Goal: Communication & Community: Answer question/provide support

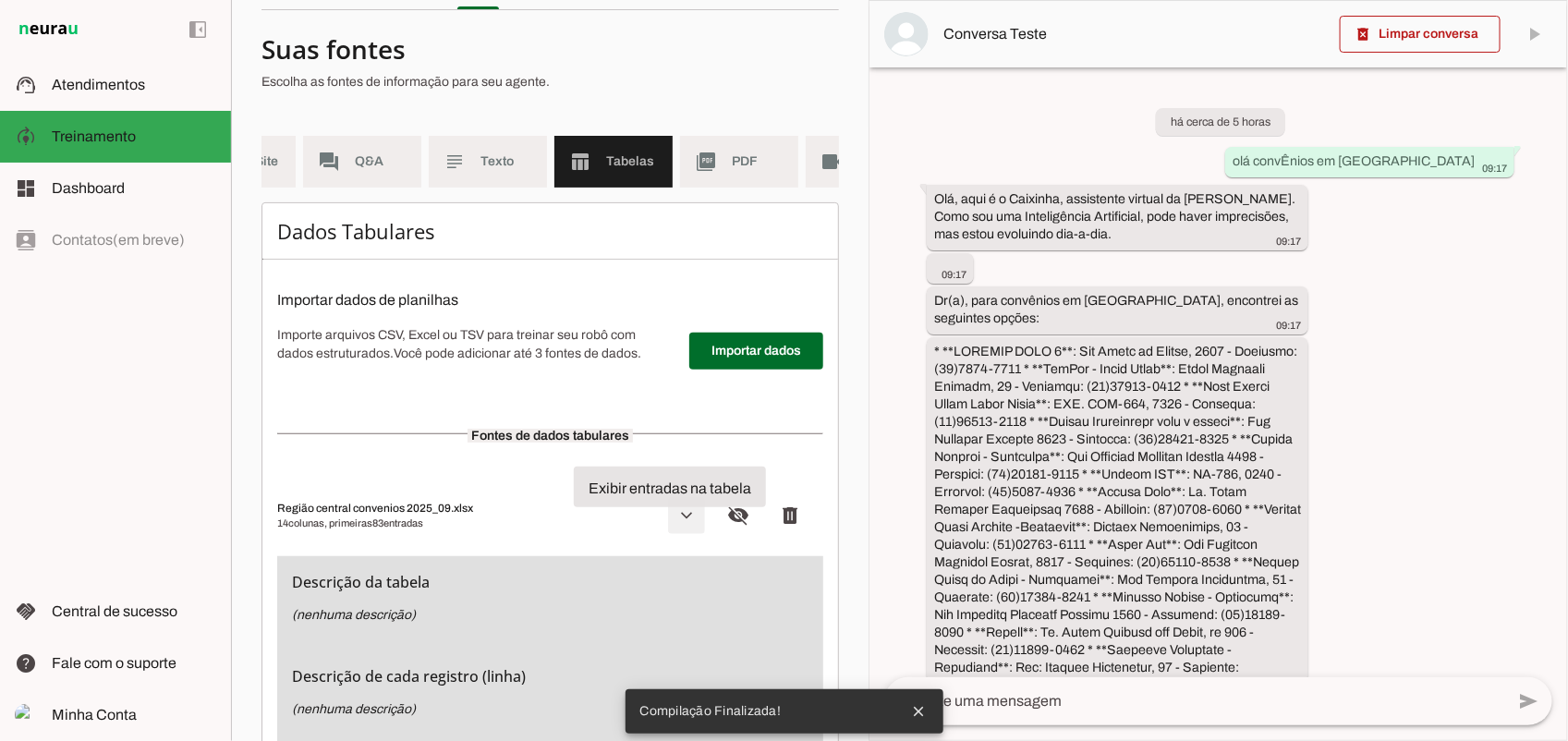
scroll to position [224, 0]
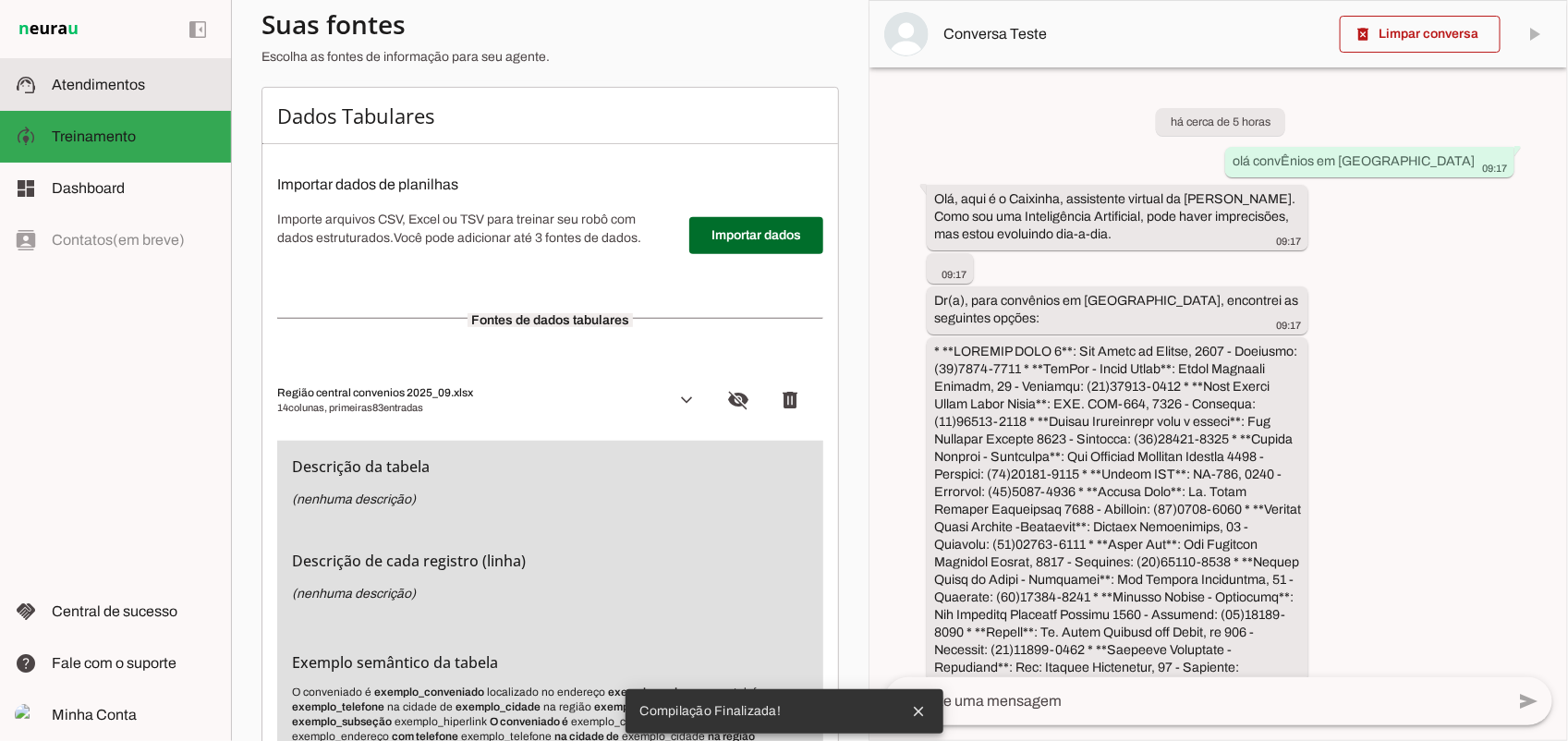
click at [74, 78] on span "Atendimentos" at bounding box center [98, 84] width 93 height 16
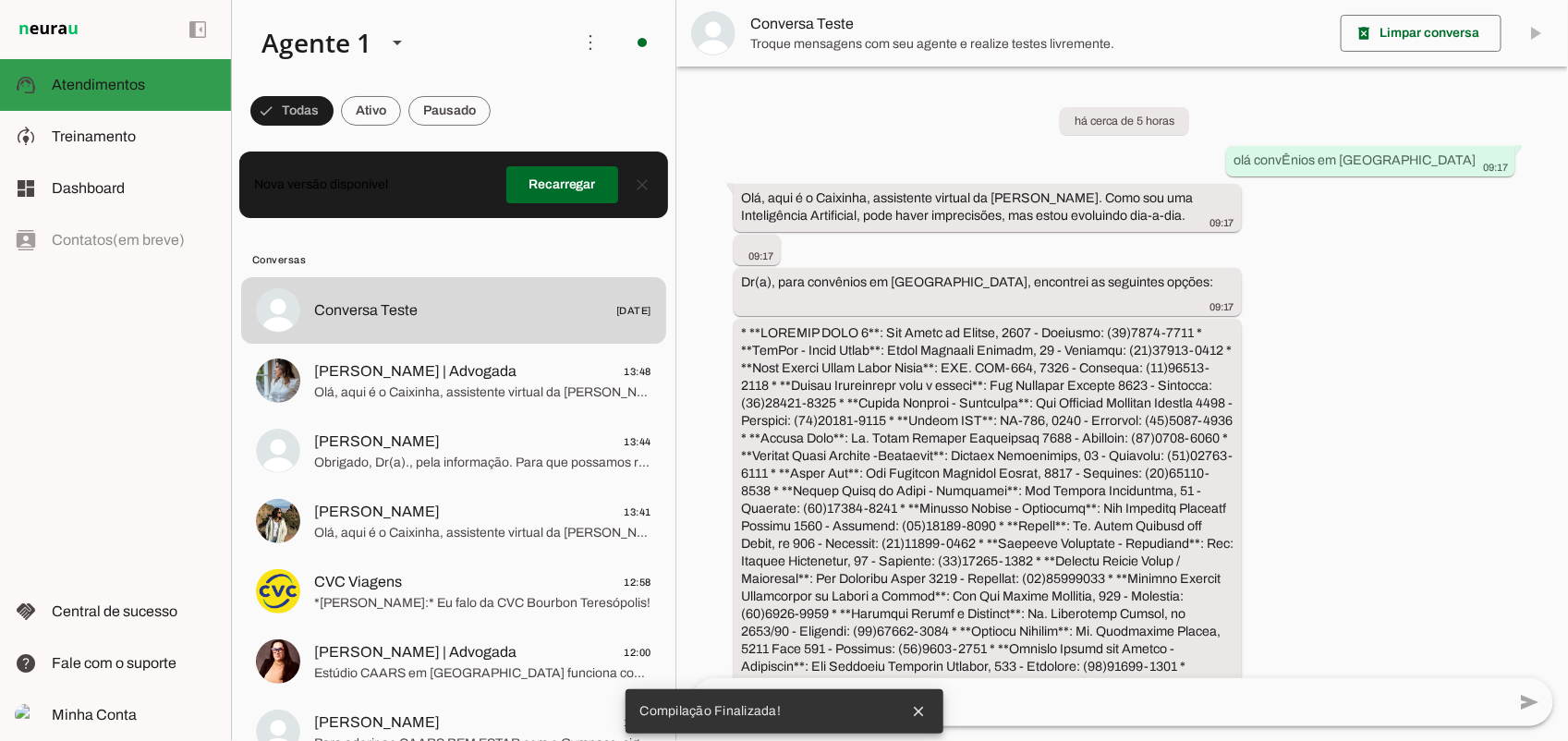
scroll to position [229, 0]
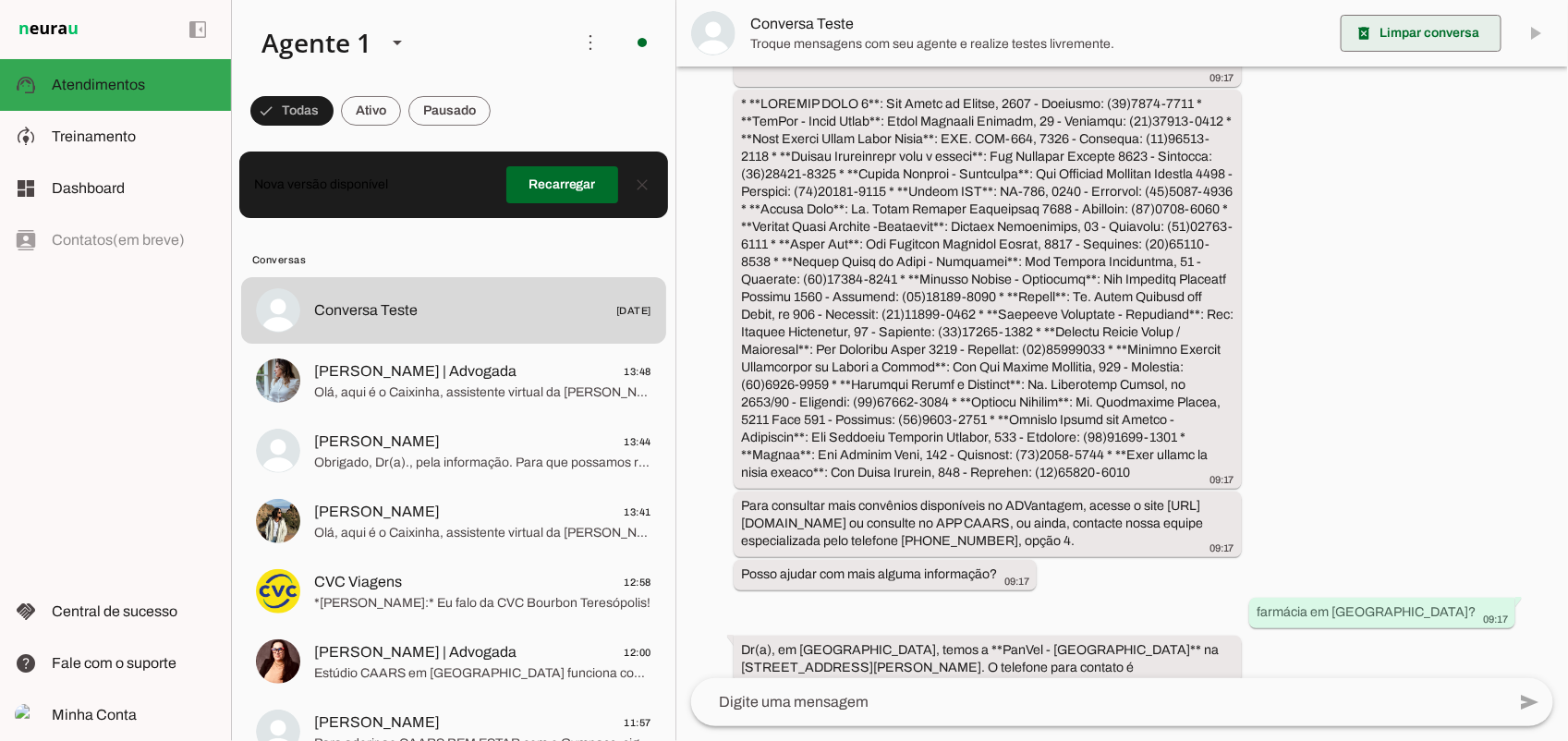
click at [1433, 27] on span at bounding box center [1421, 32] width 161 height 44
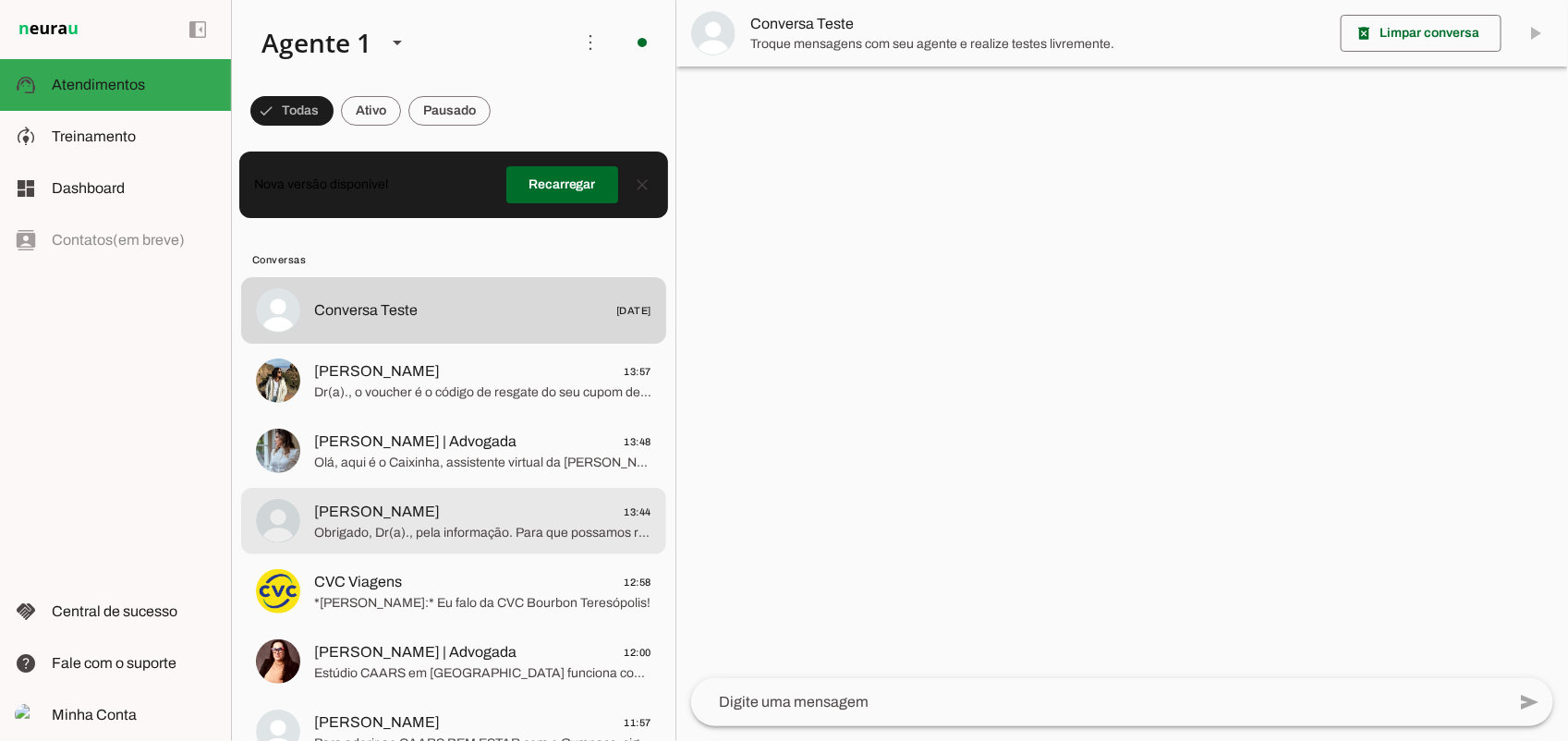
scroll to position [231, 0]
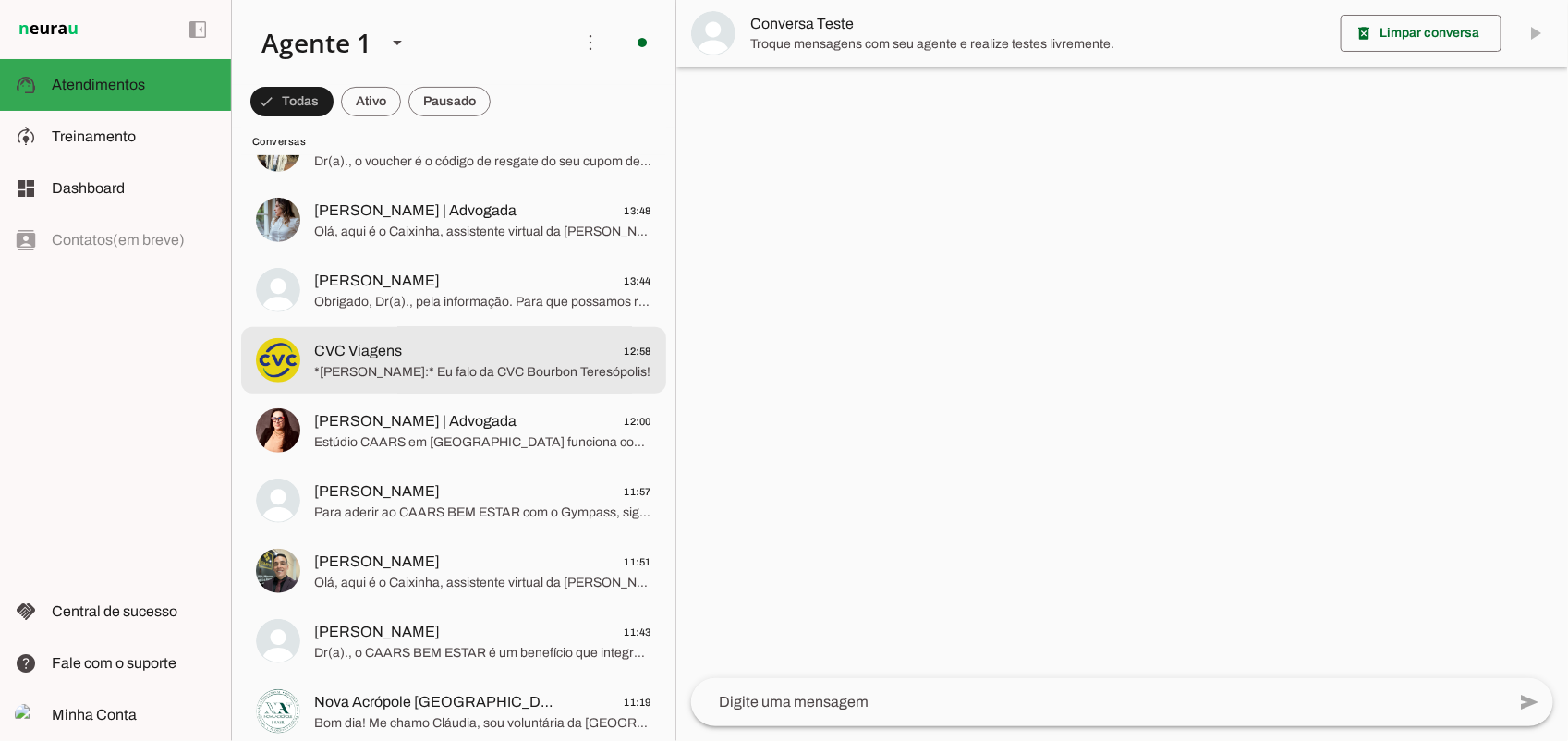
click at [464, 368] on span "*[PERSON_NAME]:* Eu falo da CVC Bourbon Teresópolis!" at bounding box center [482, 370] width 337 height 19
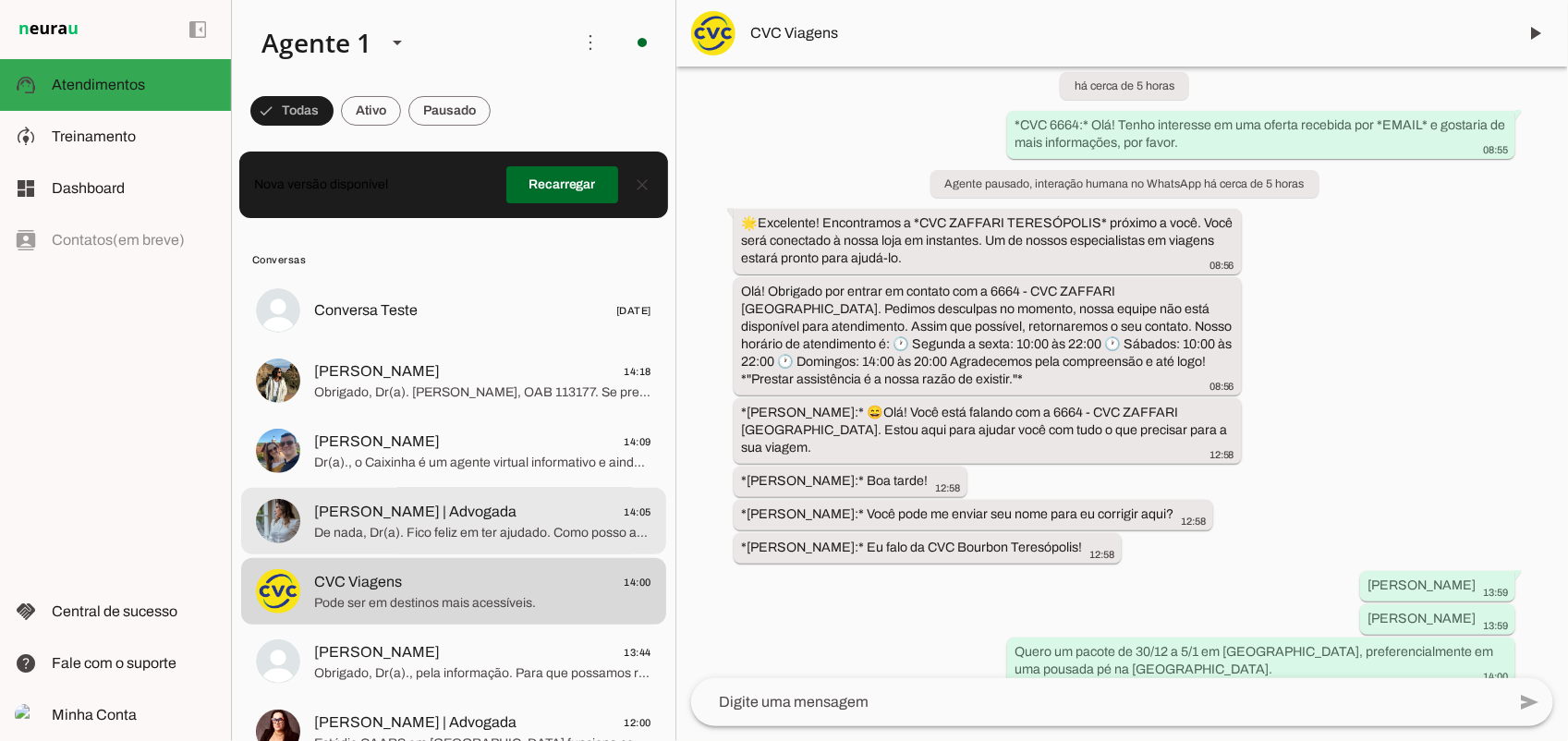
click at [511, 504] on span "[PERSON_NAME] | Advogada 14:05" at bounding box center [482, 512] width 337 height 24
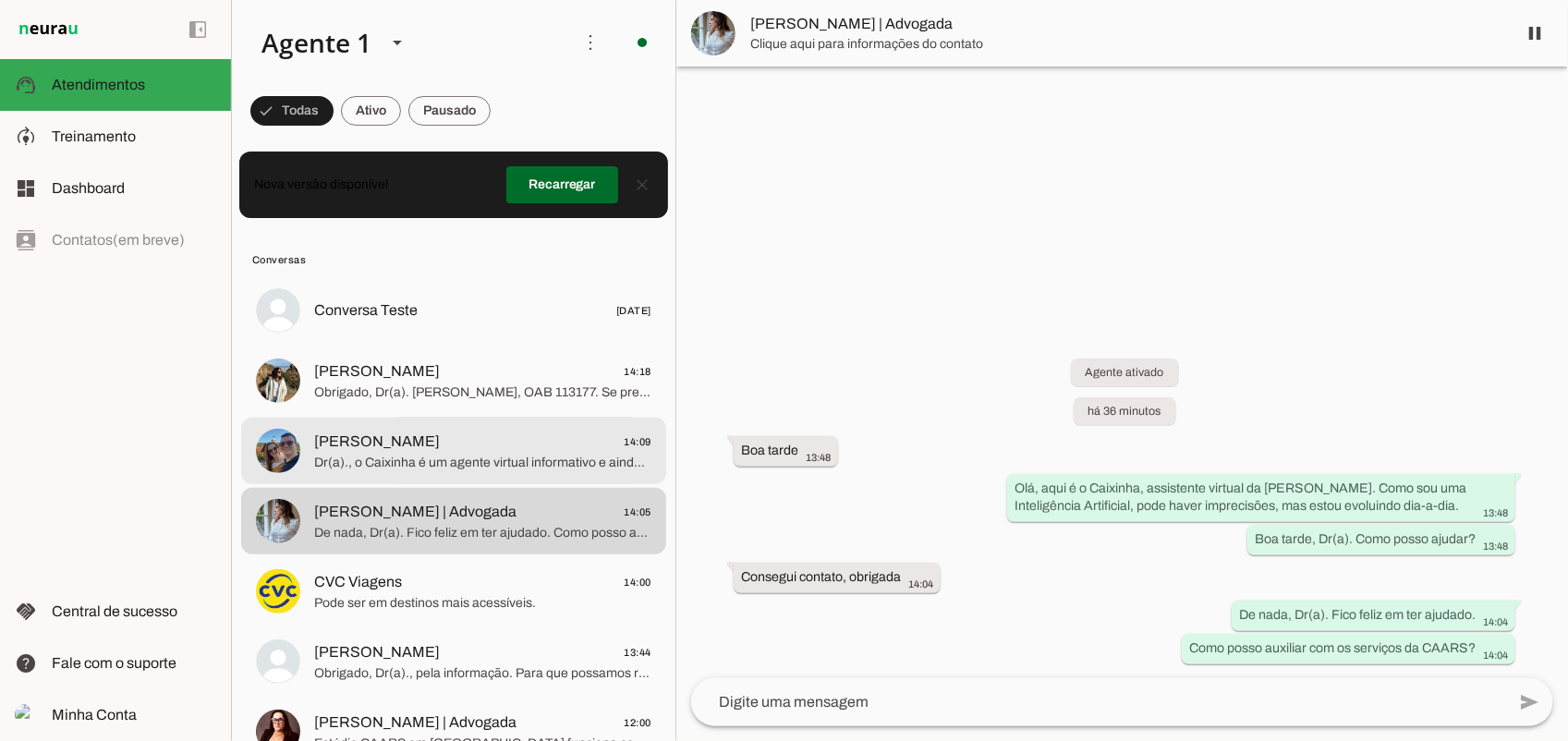
click at [482, 445] on span "[PERSON_NAME] 14:09" at bounding box center [482, 441] width 337 height 24
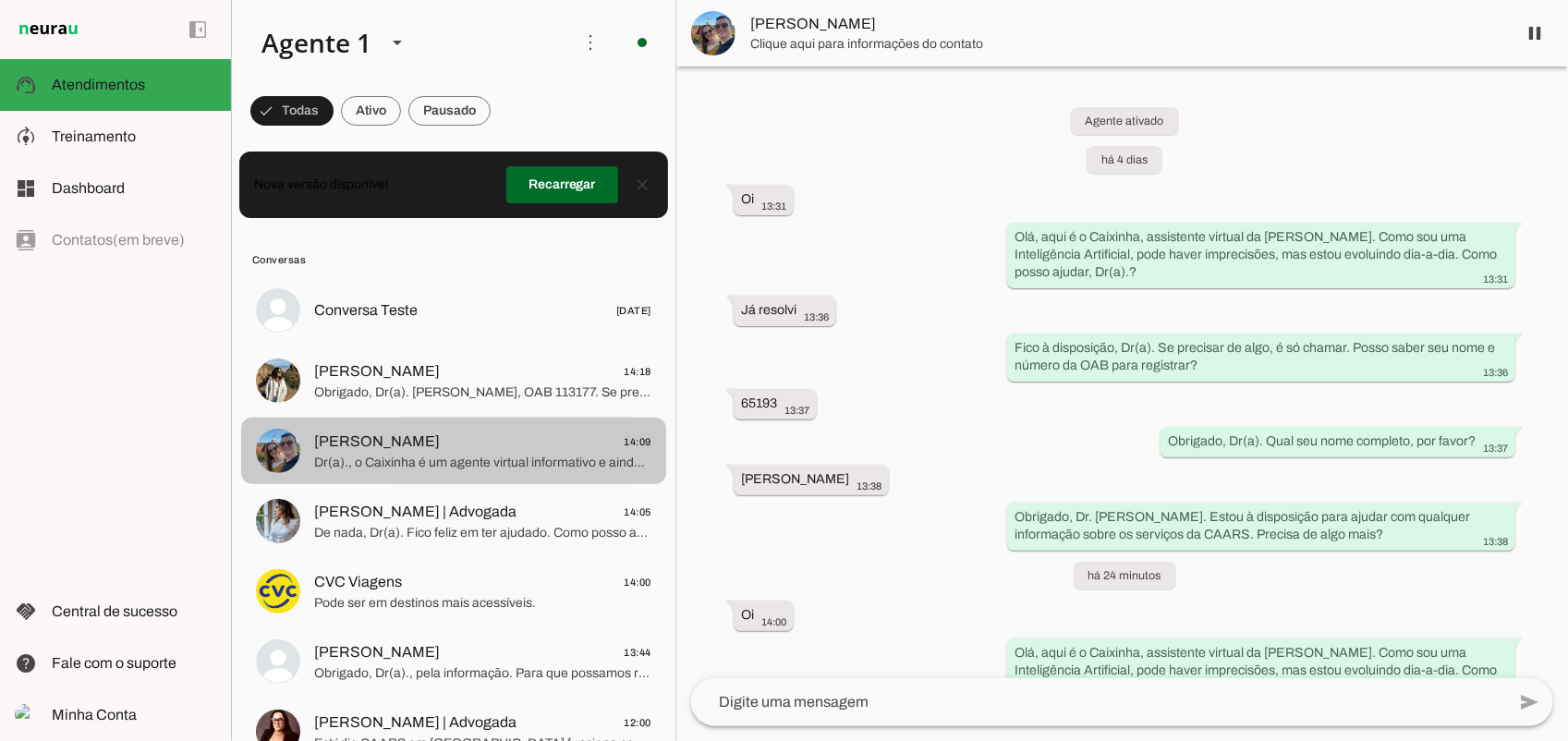
scroll to position [431, 0]
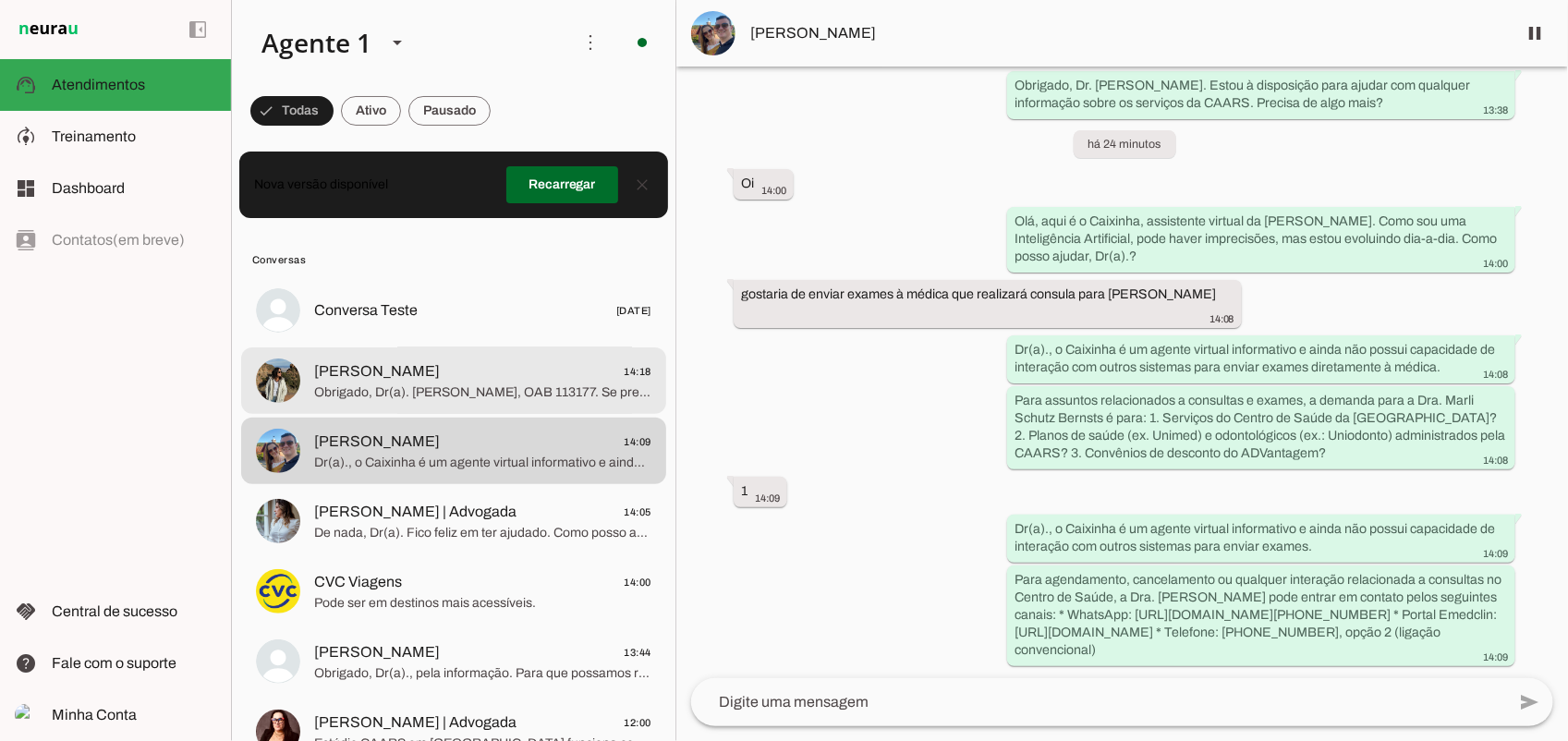
click at [440, 360] on span "[PERSON_NAME] 14:18" at bounding box center [482, 370] width 337 height 24
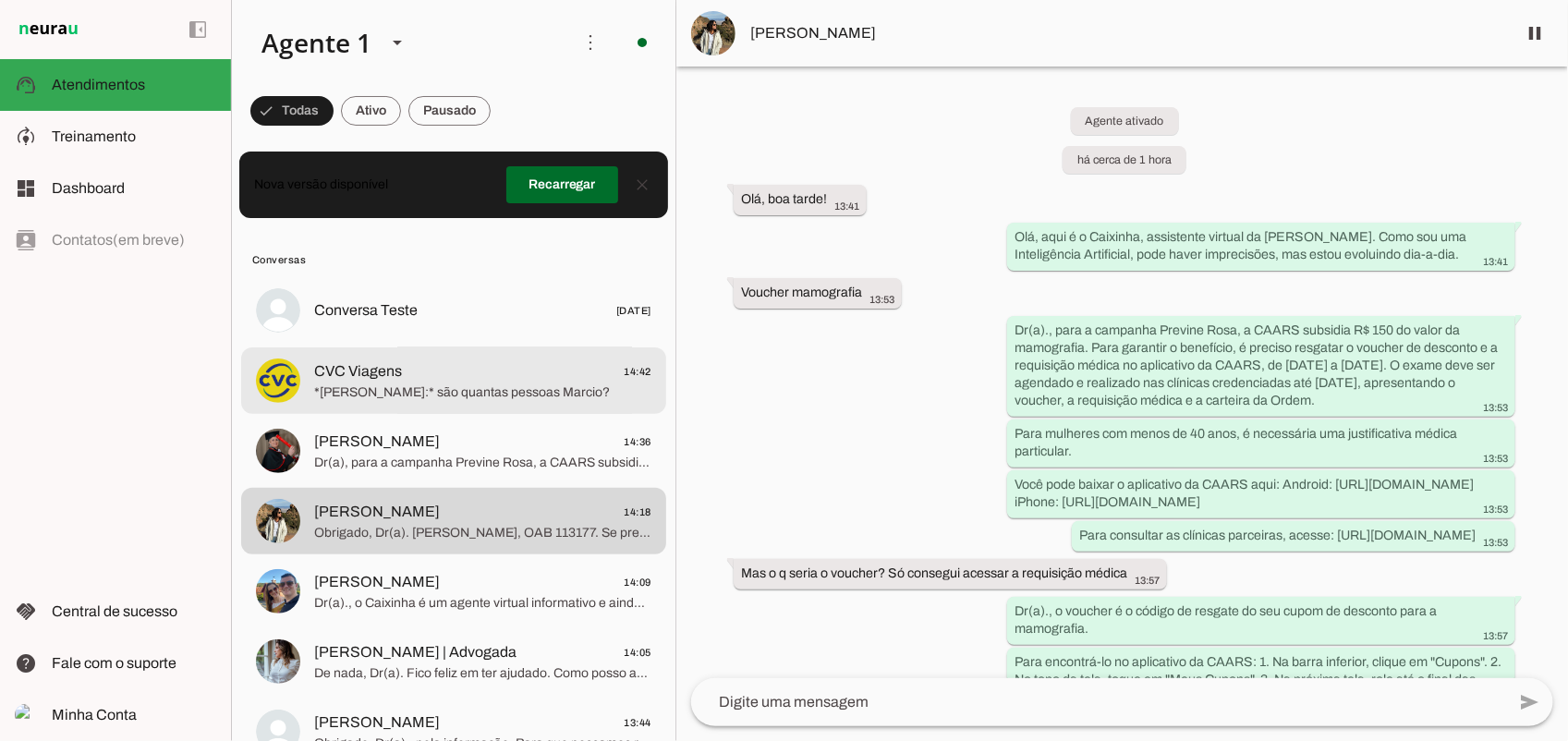
click at [449, 379] on span "CVC Viagens 14:42" at bounding box center [482, 370] width 337 height 24
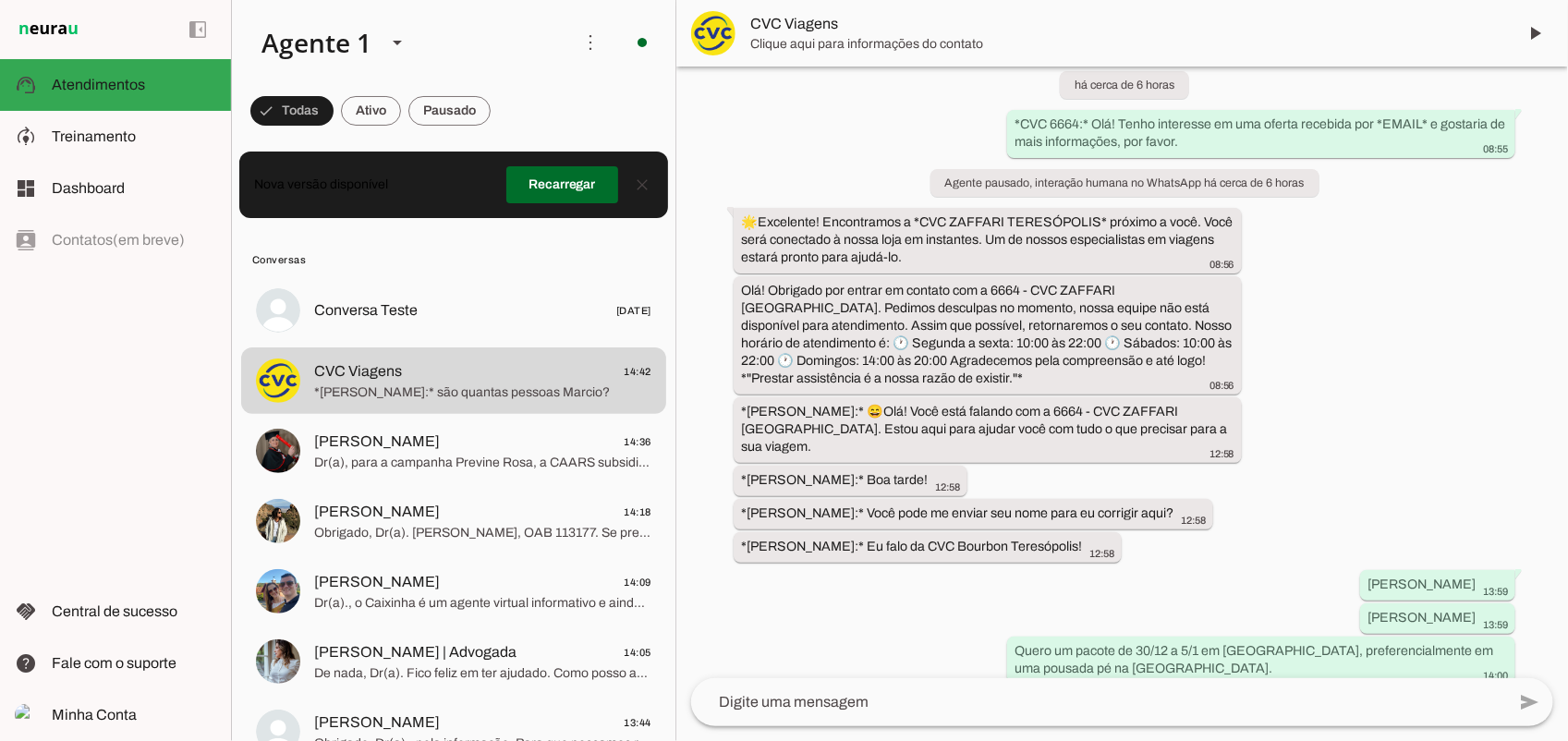
scroll to position [670, 0]
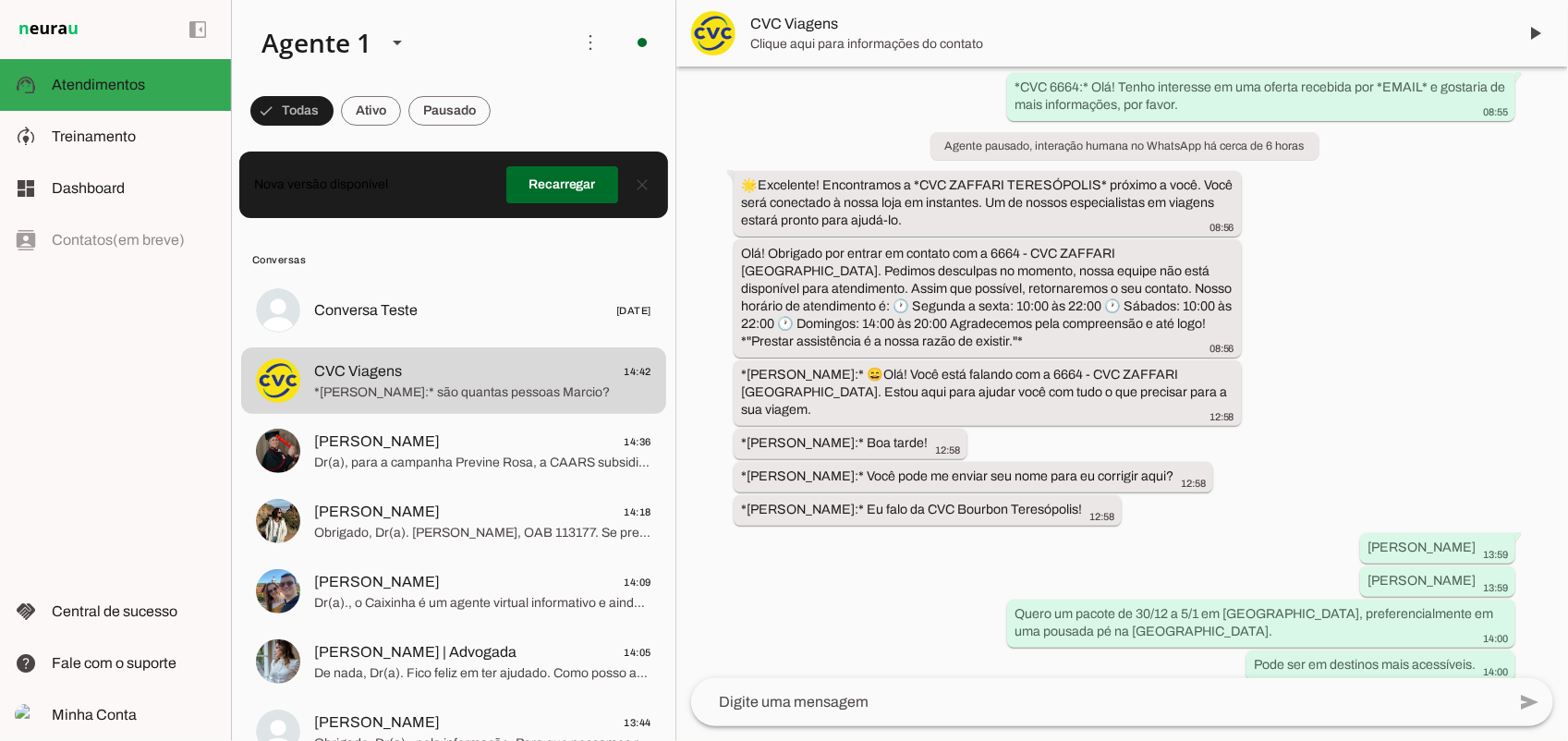
click at [915, 709] on textarea at bounding box center [1098, 702] width 814 height 23
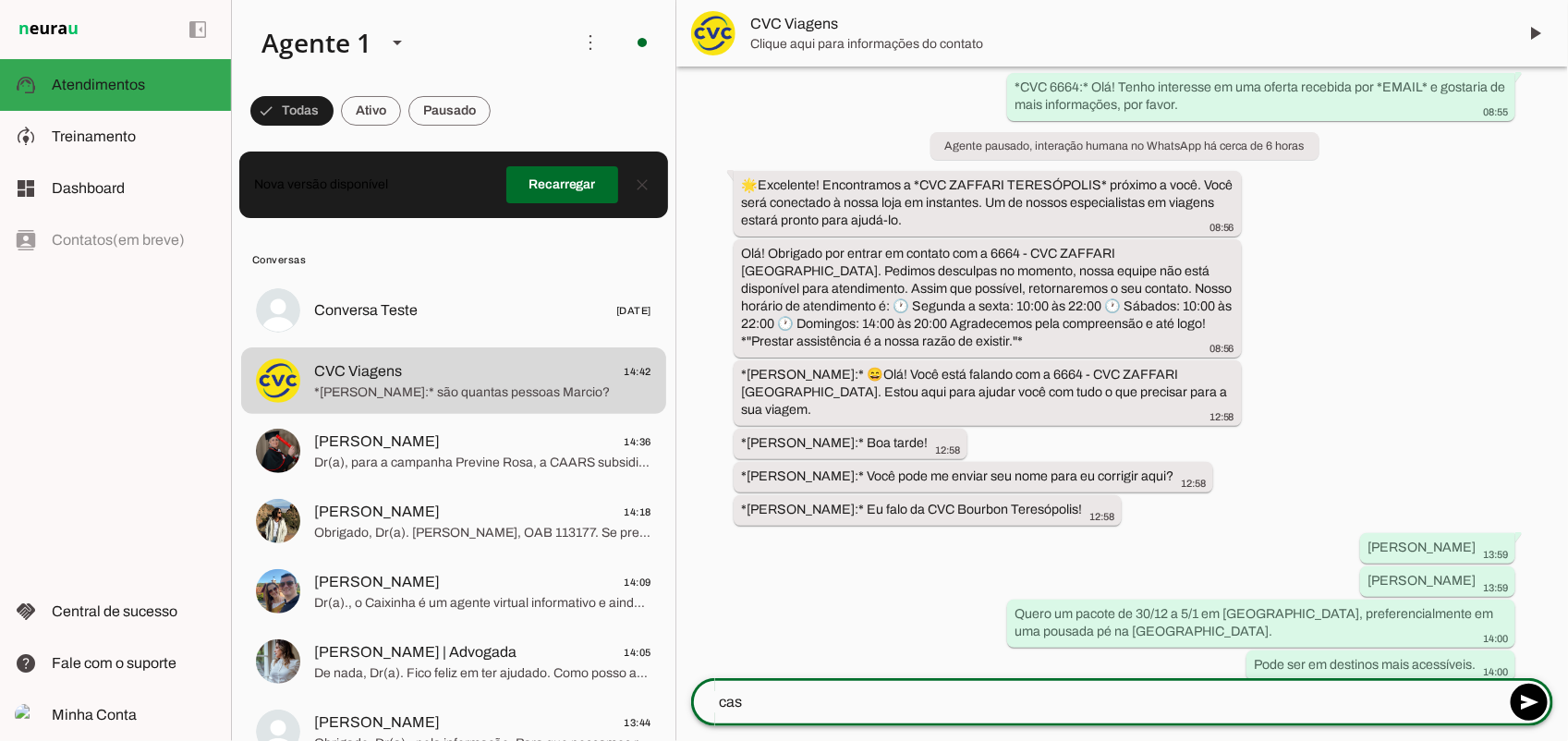
type textarea "casa"
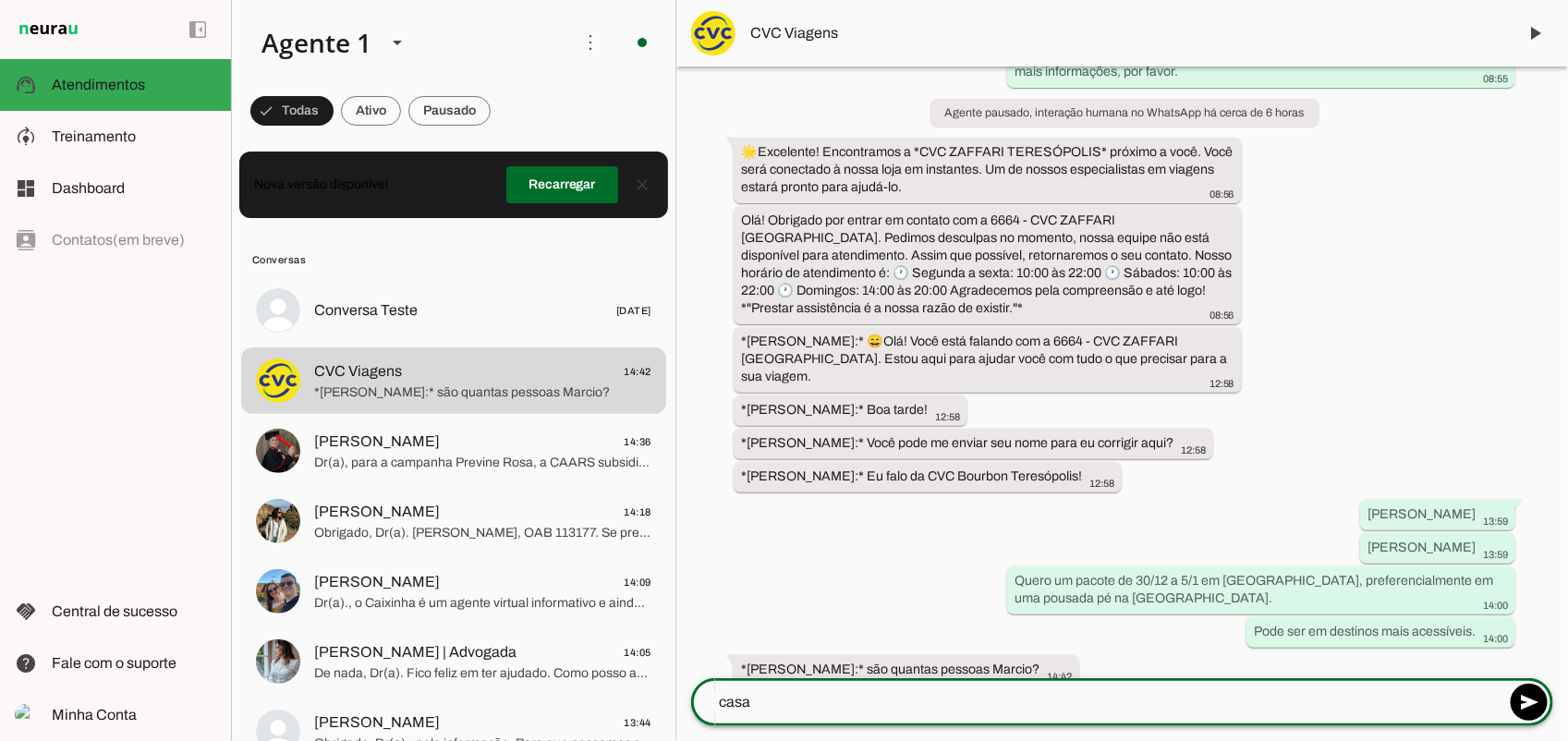
type textarea "casal"
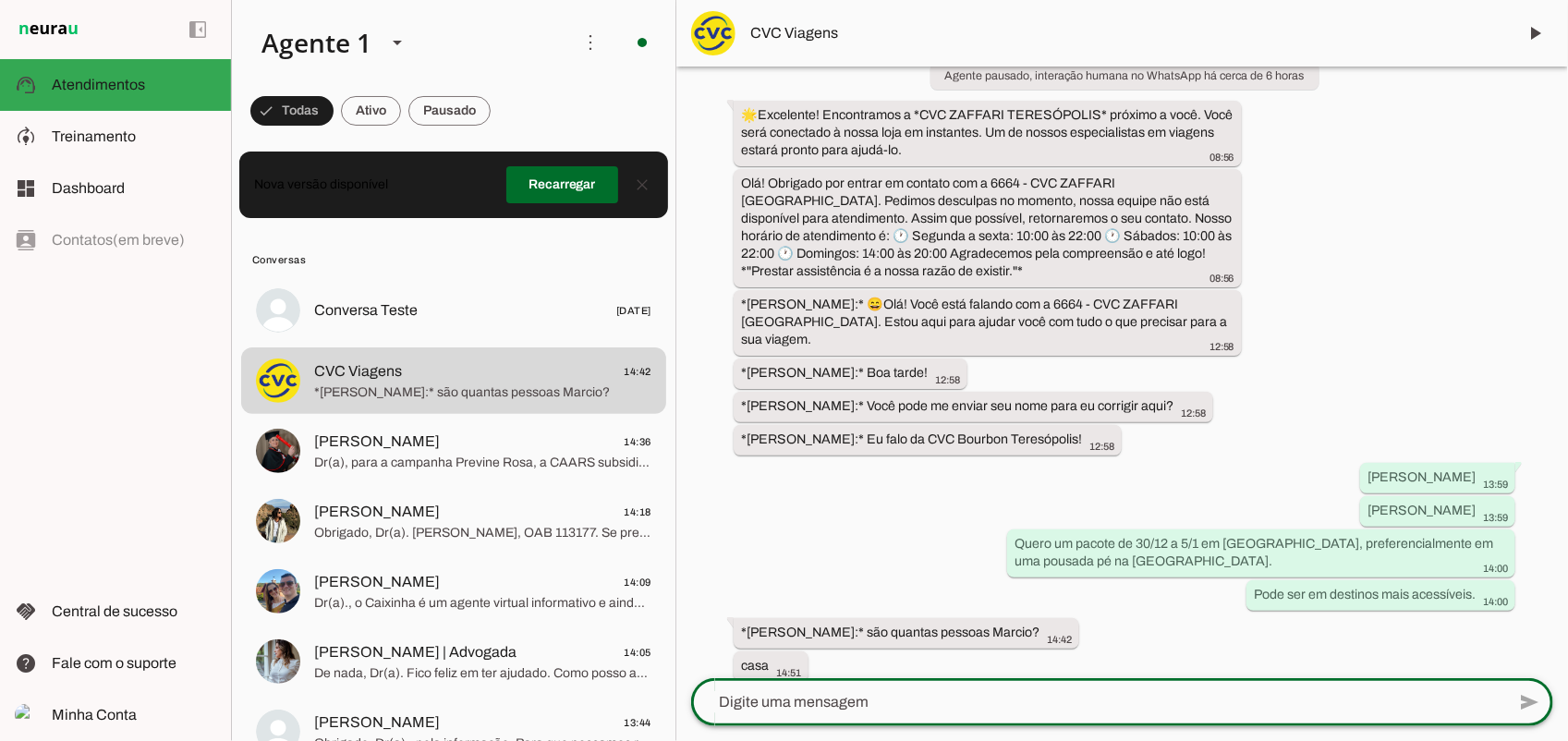
scroll to position [773, 0]
